Goal: Task Accomplishment & Management: Manage account settings

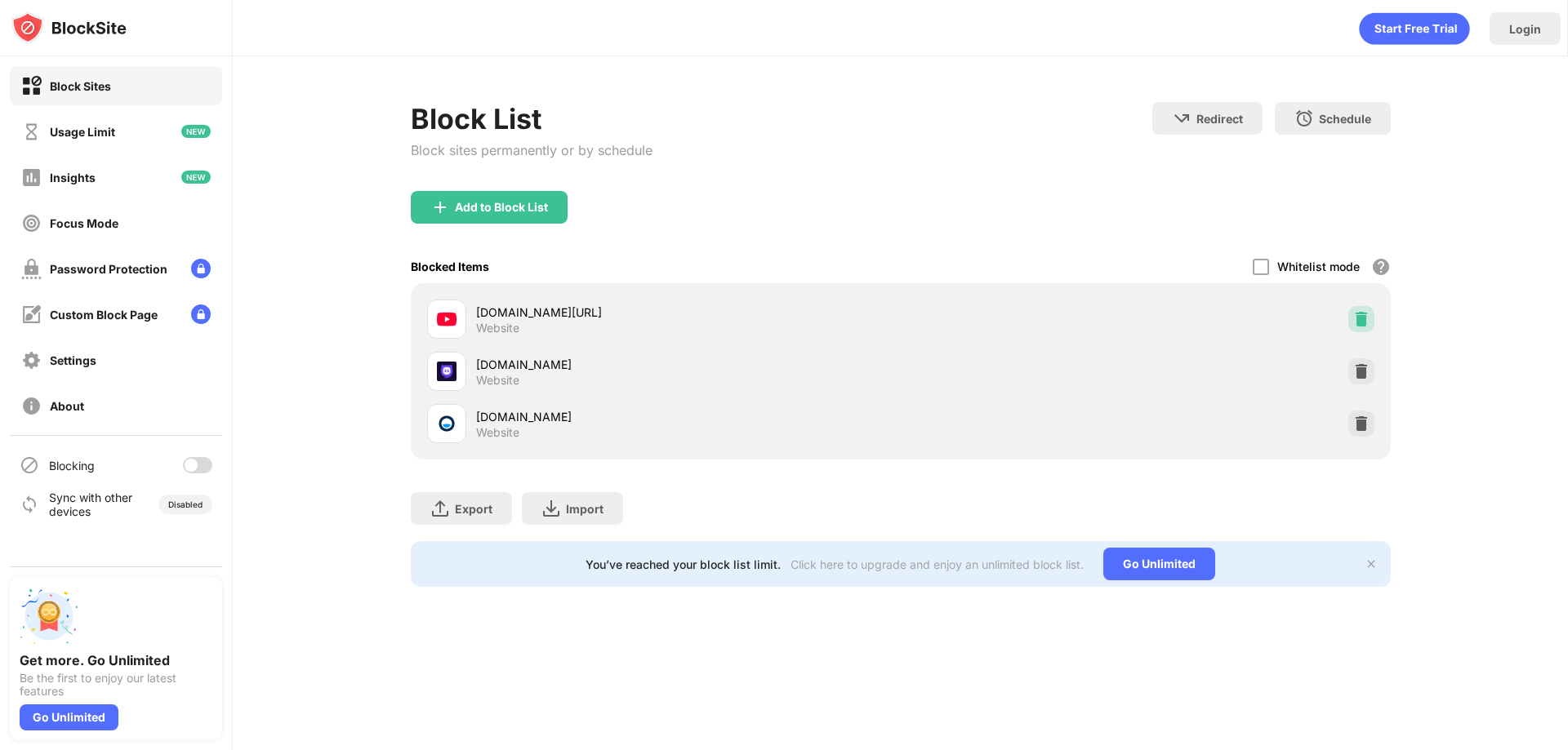
click at [1363, 322] on img at bounding box center [1361, 319] width 16 height 16
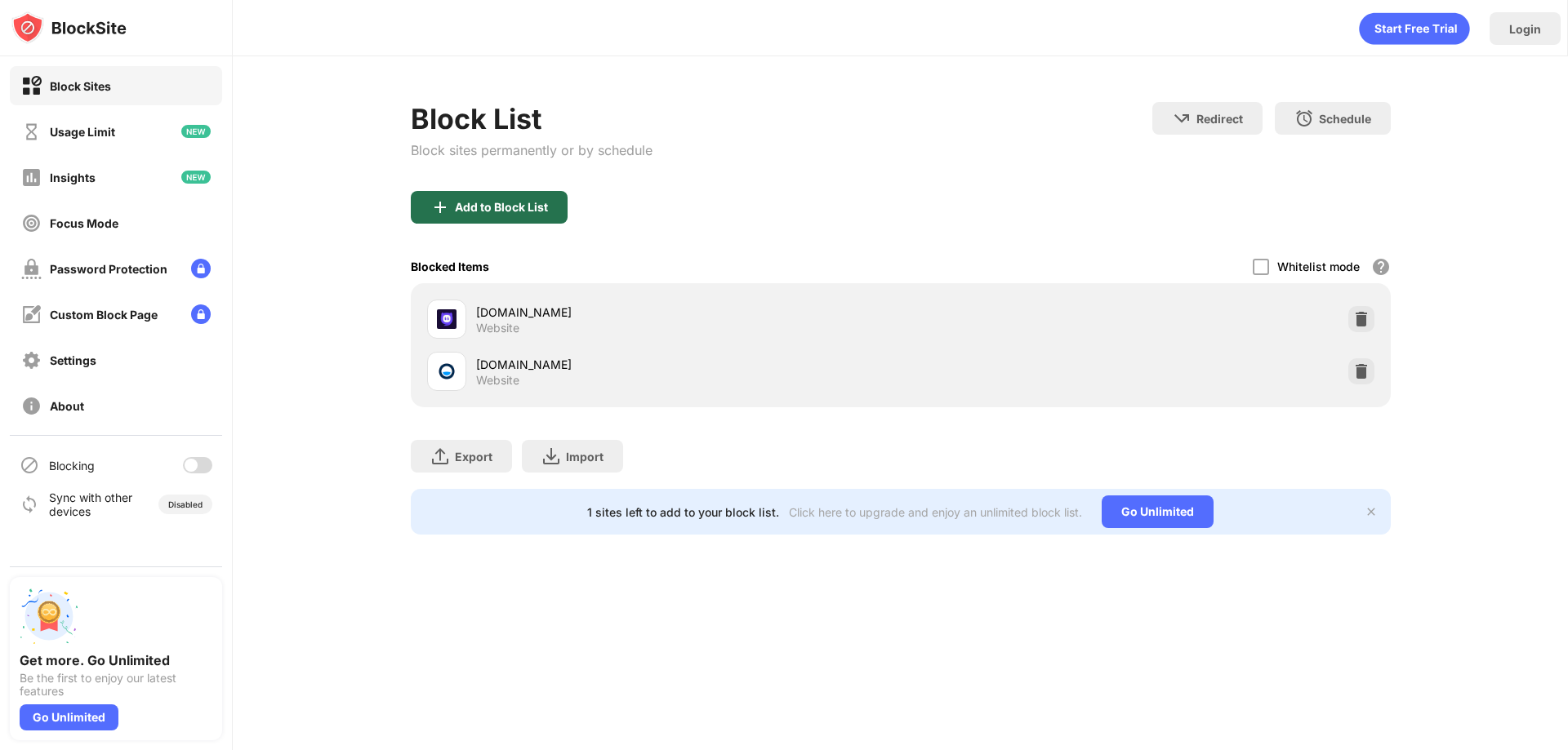
click at [495, 197] on div "Add to Block List" at bounding box center [489, 208] width 157 height 33
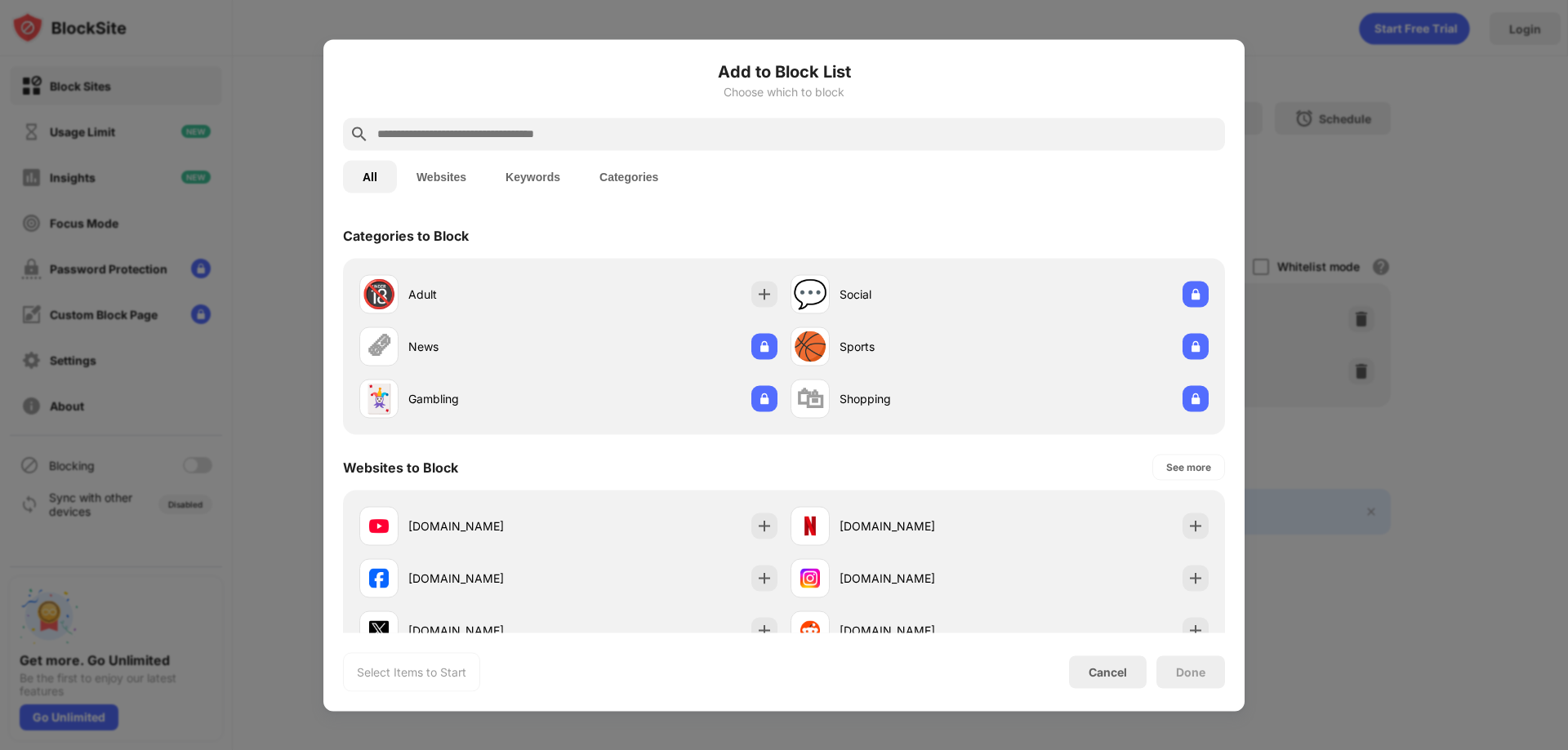
click at [455, 178] on button "Websites" at bounding box center [441, 177] width 89 height 33
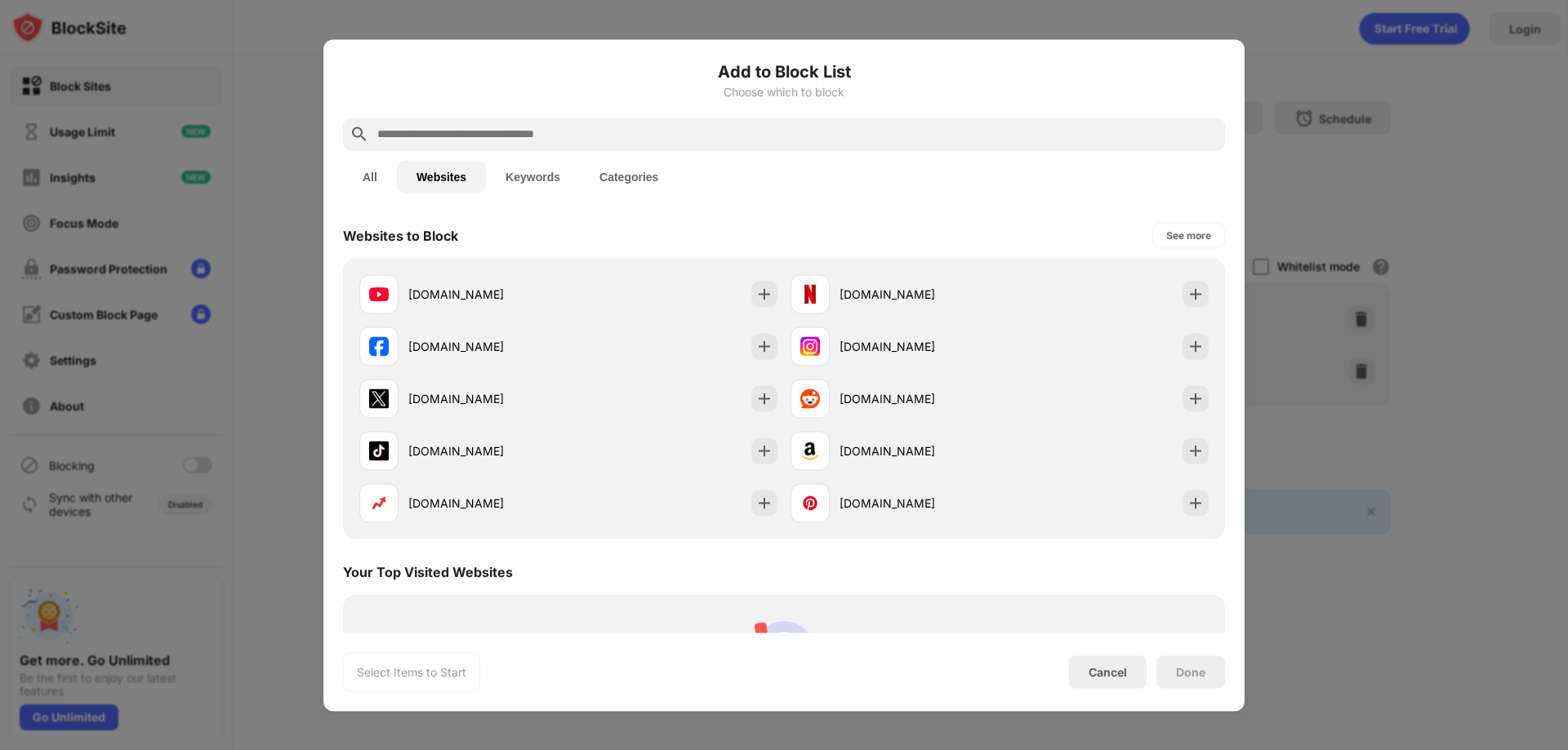
click at [640, 179] on button "Categories" at bounding box center [629, 177] width 98 height 33
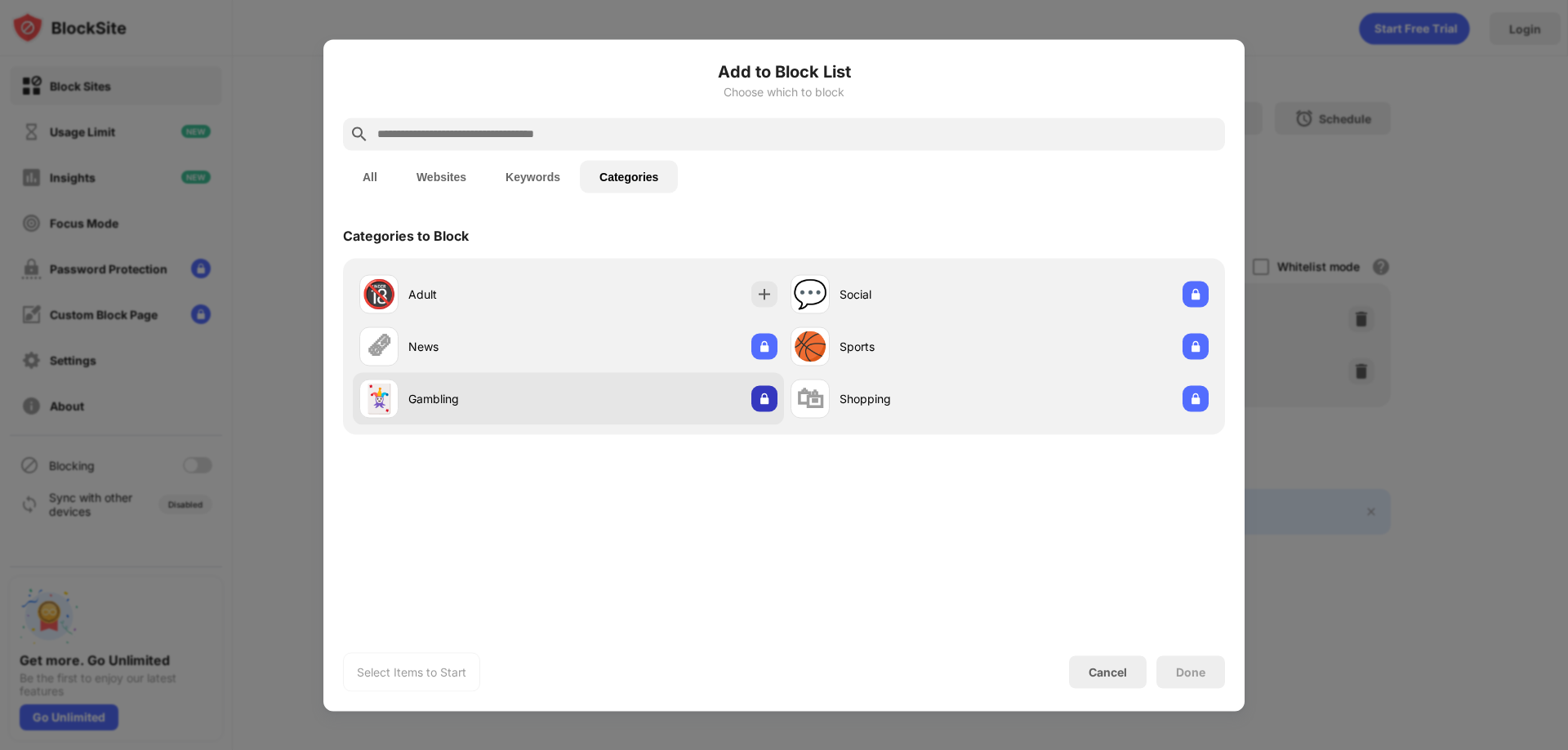
click at [757, 395] on img at bounding box center [764, 398] width 16 height 16
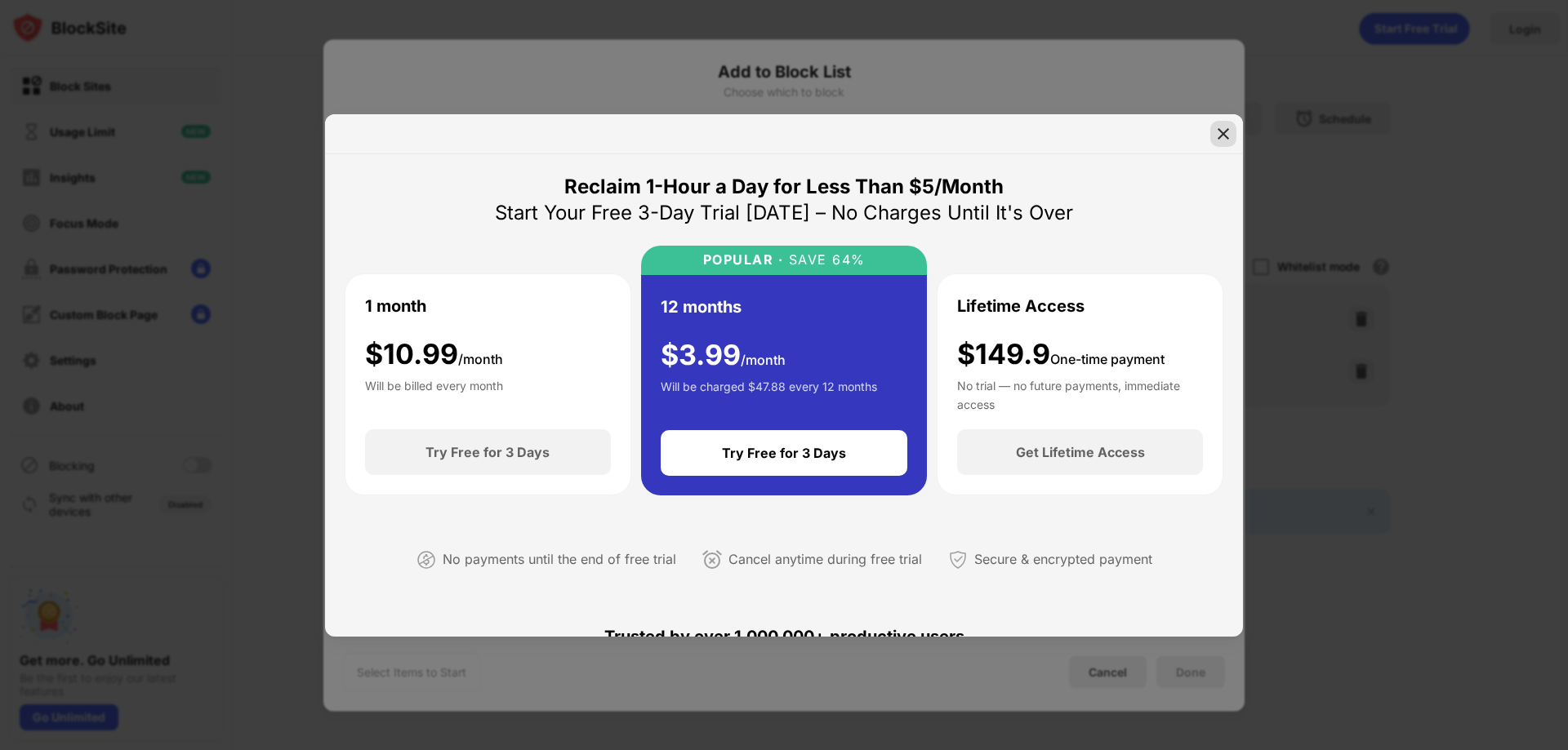
click at [1220, 136] on img at bounding box center [1223, 134] width 16 height 16
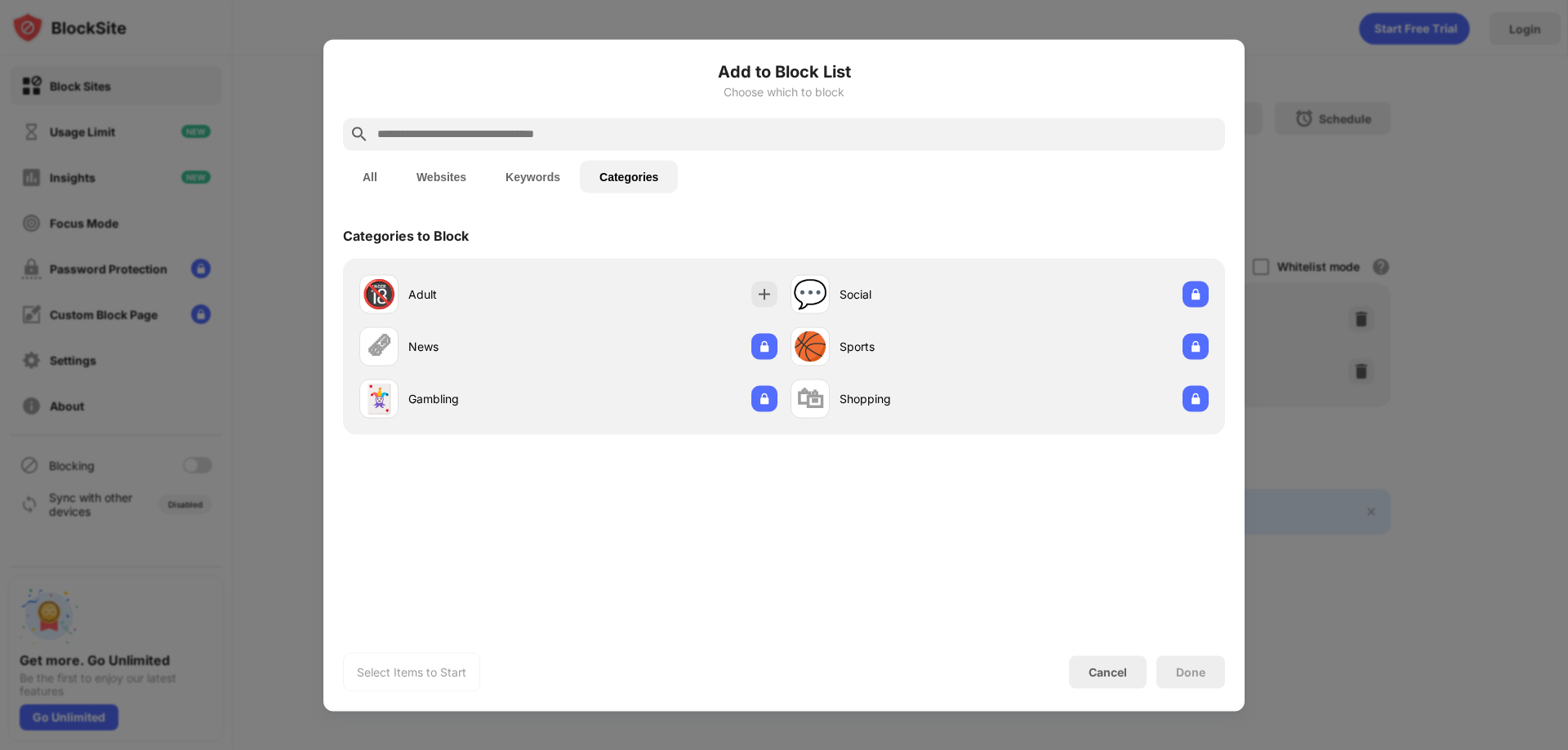
click at [532, 172] on button "Keywords" at bounding box center [532, 177] width 94 height 33
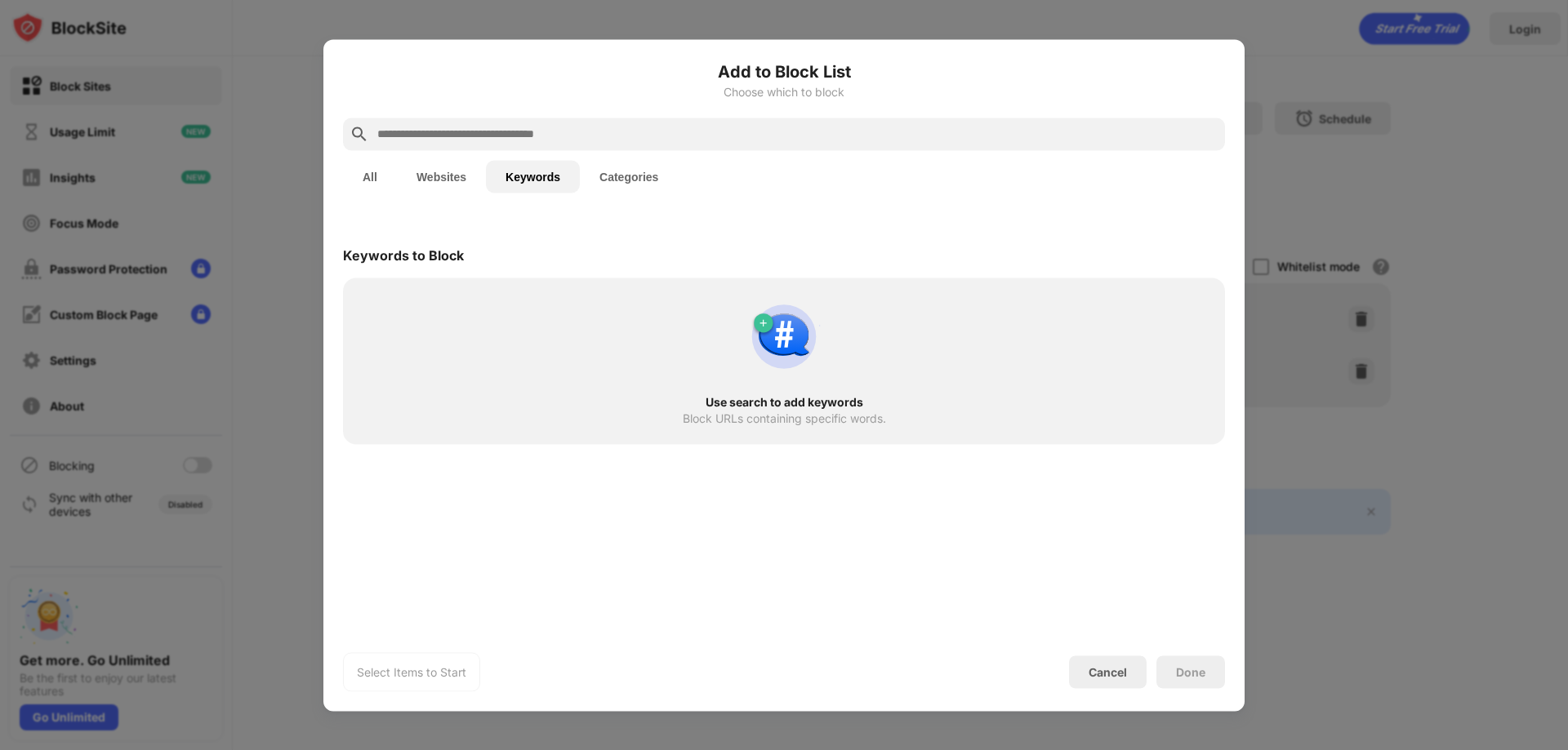
click at [372, 181] on button "All" at bounding box center [370, 177] width 54 height 33
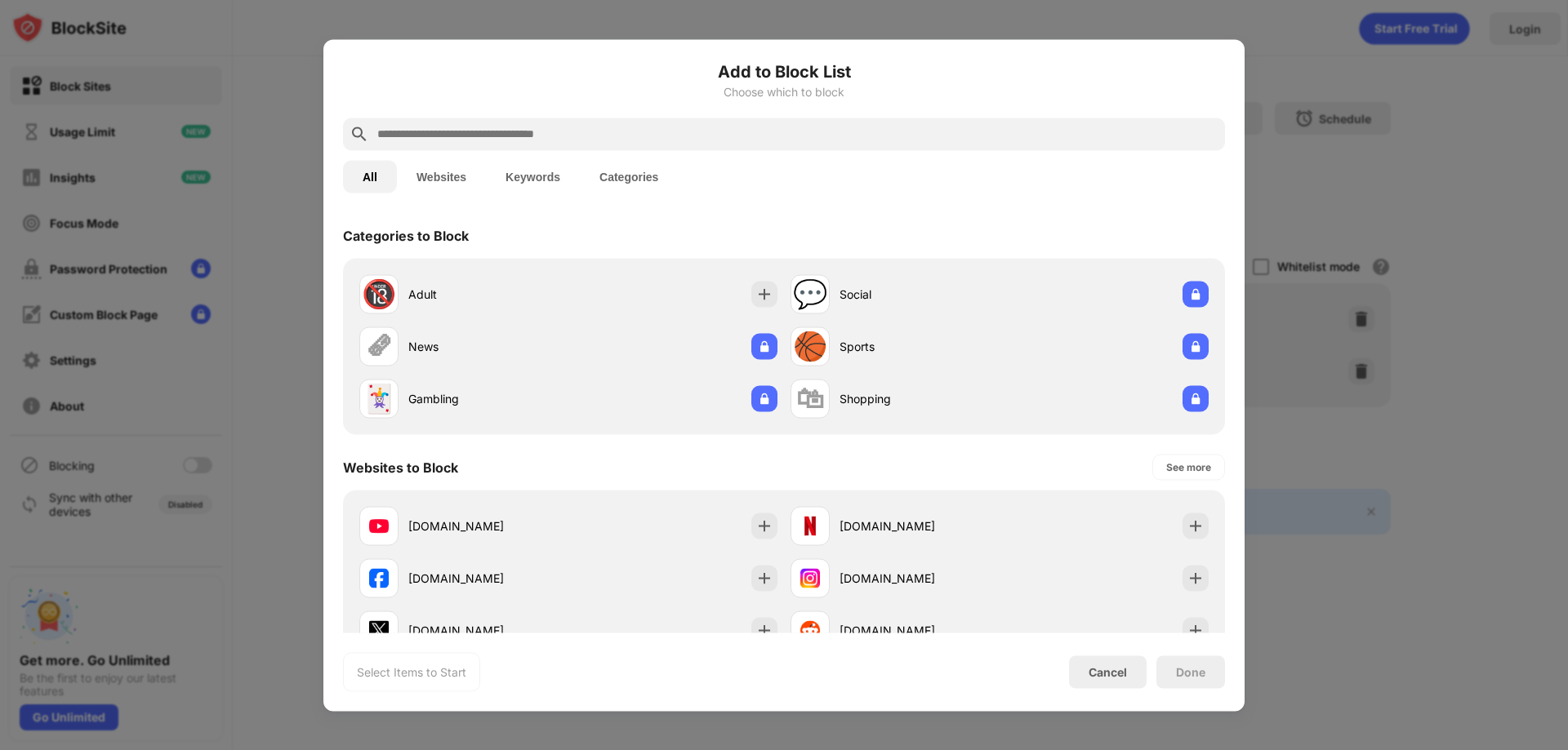
click at [442, 178] on button "Websites" at bounding box center [441, 177] width 89 height 33
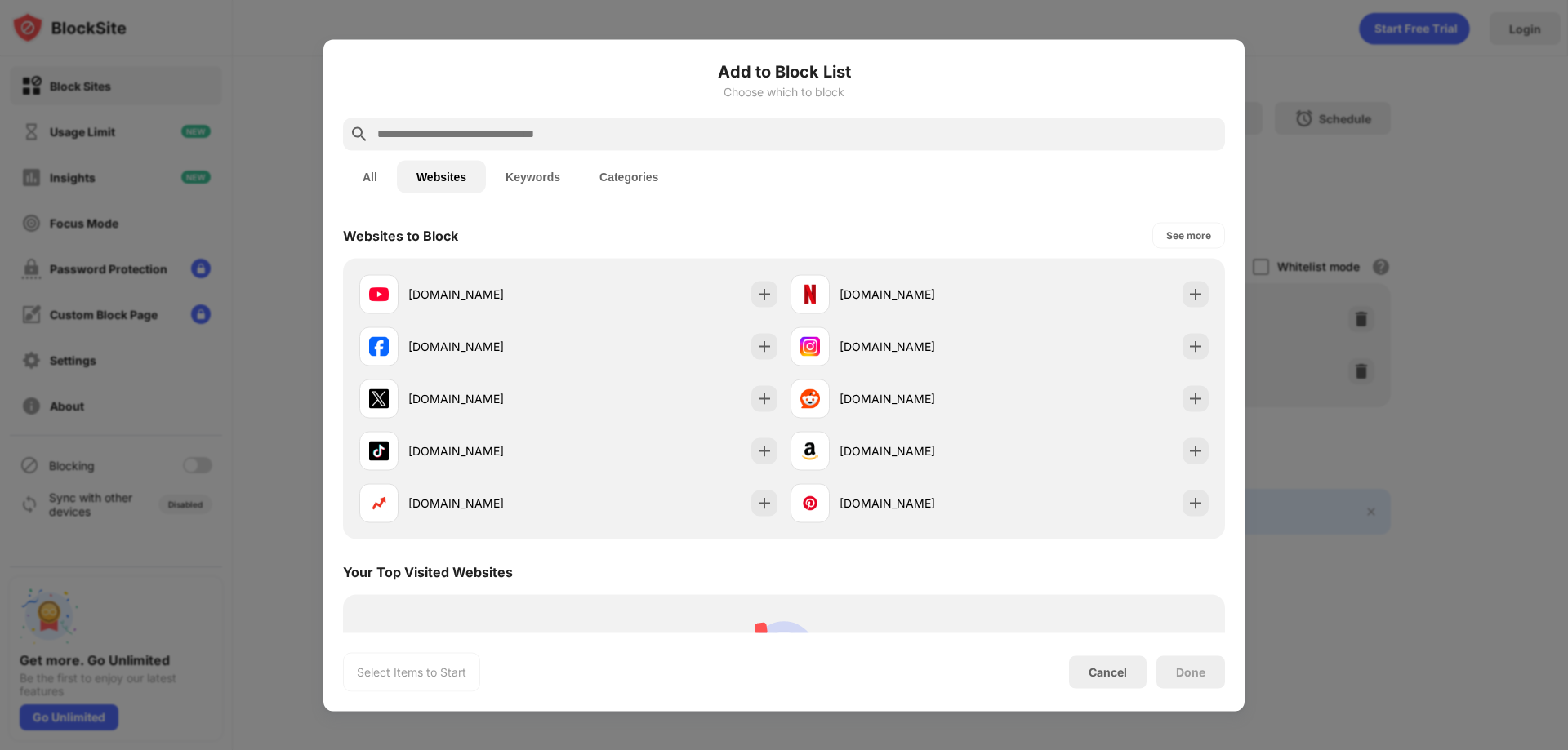
click at [447, 141] on input "text" at bounding box center [797, 134] width 843 height 20
paste input "**********"
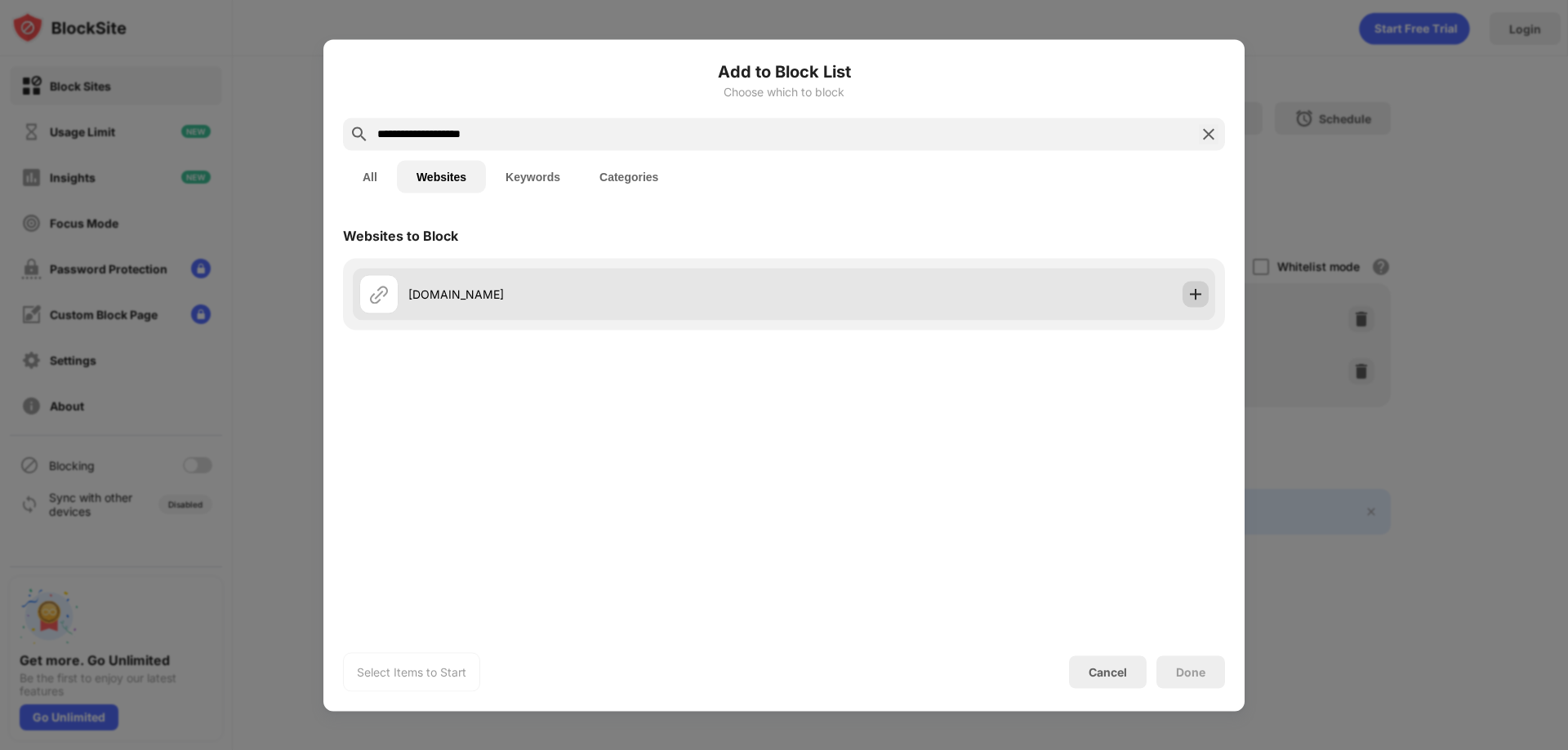
type input "**********"
click at [1192, 294] on img at bounding box center [1195, 293] width 16 height 16
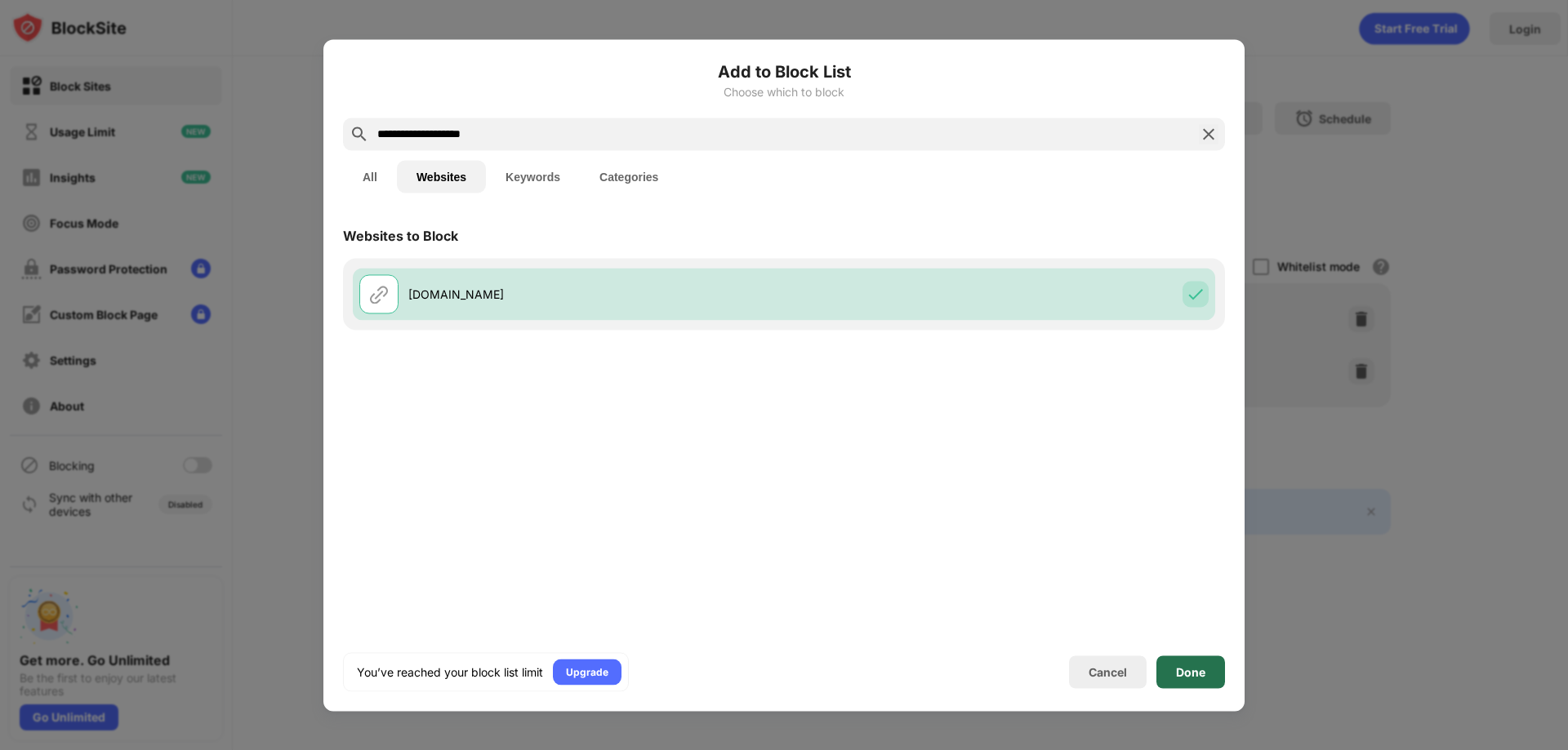
click at [1171, 676] on div "Done" at bounding box center [1191, 672] width 69 height 33
